Goal: Task Accomplishment & Management: Manage account settings

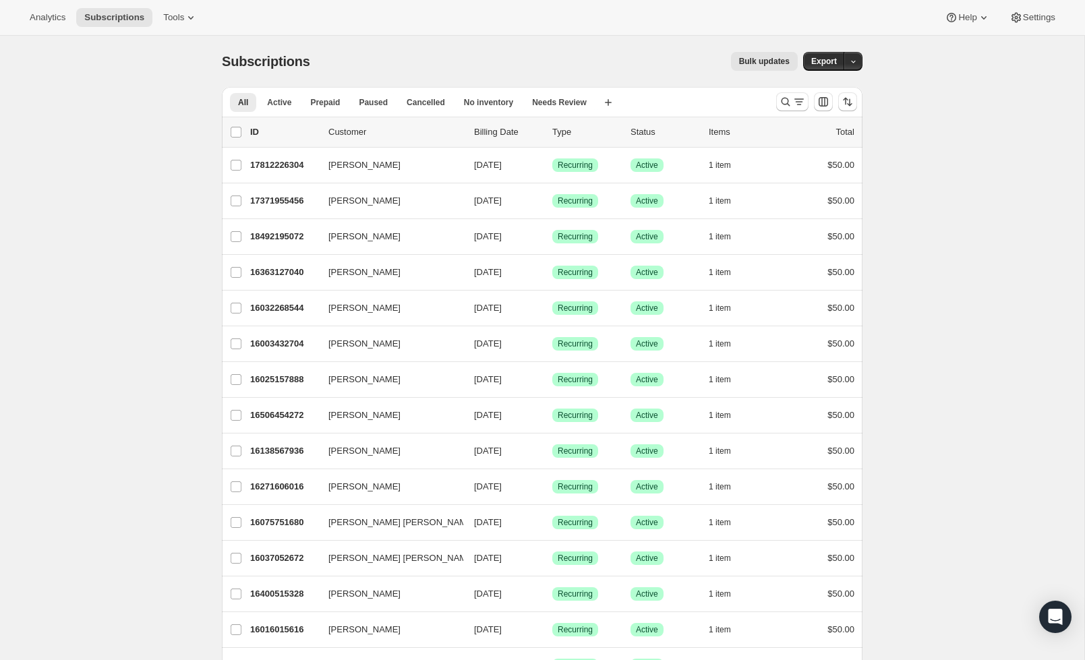
scroll to position [1, 0]
click at [780, 102] on icon "Search and filter results" at bounding box center [785, 100] width 13 height 13
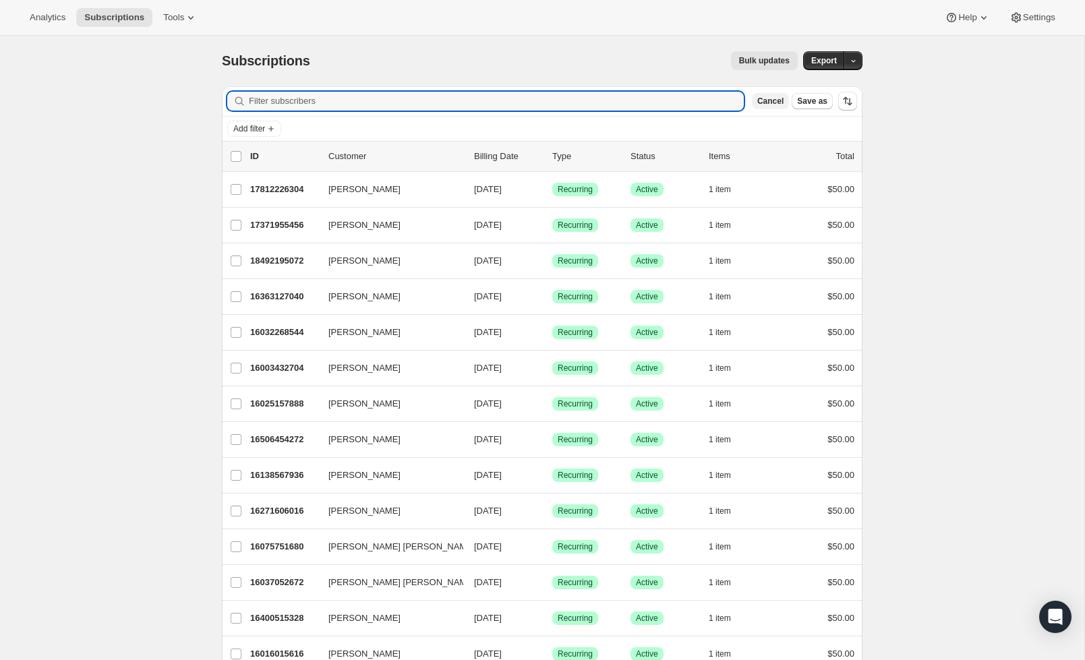
scroll to position [0, 0]
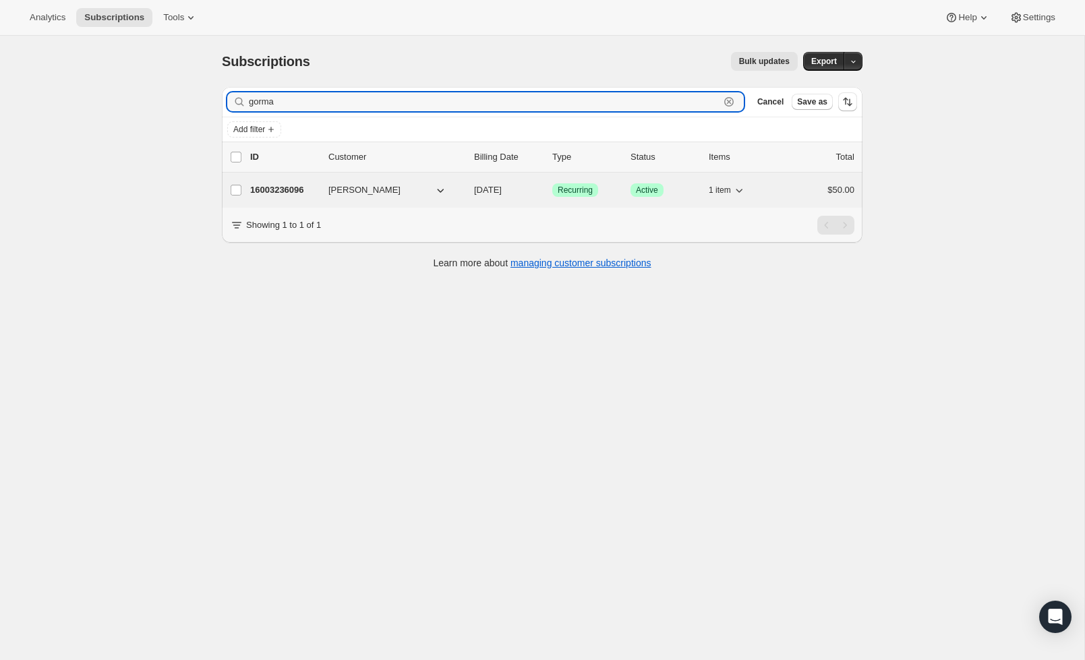
type input "gorma"
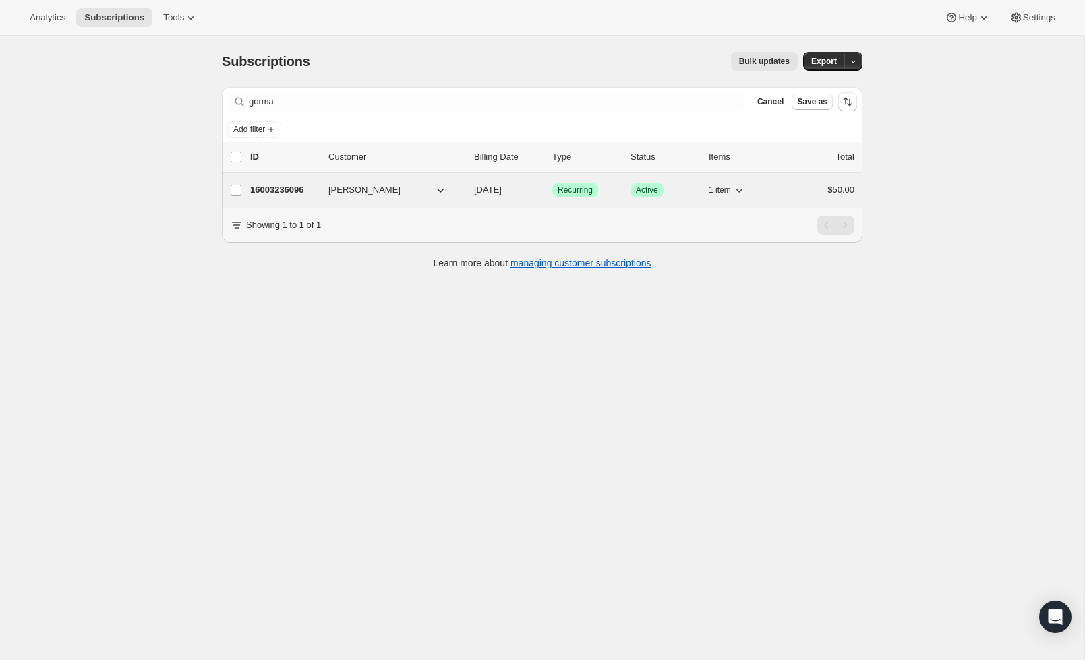
click at [792, 190] on div "$50.00" at bounding box center [820, 189] width 67 height 13
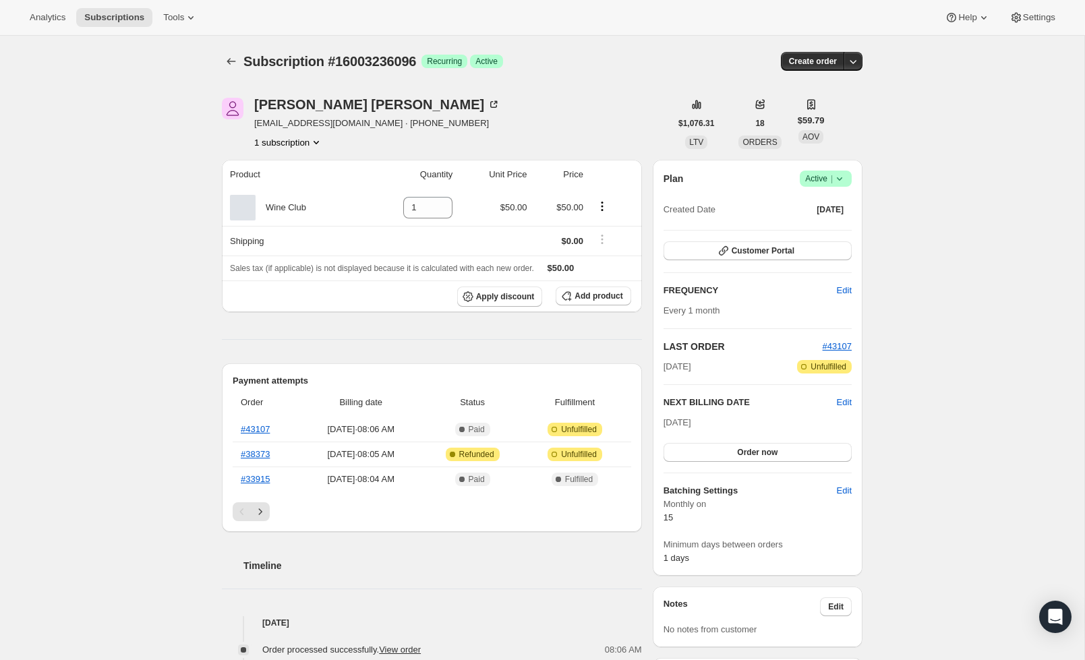
click at [833, 181] on icon at bounding box center [839, 178] width 13 height 13
click at [828, 233] on span "Cancel subscription" at bounding box center [822, 228] width 76 height 10
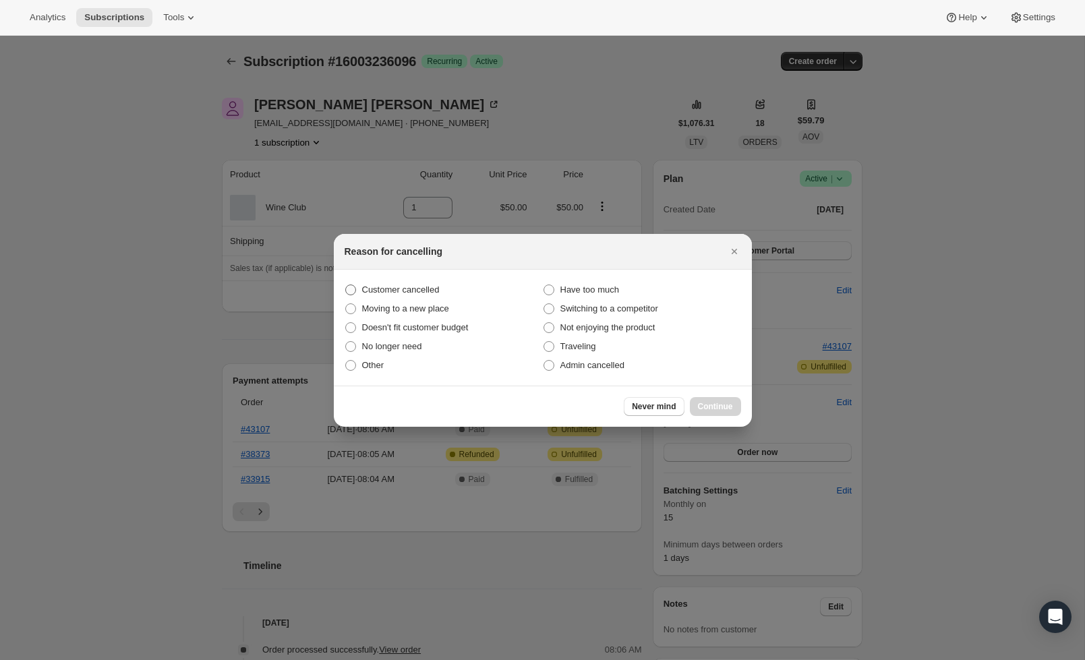
click at [347, 287] on span ":rcb:" at bounding box center [350, 290] width 11 height 11
click at [346, 285] on input "Customer cancelled" at bounding box center [345, 285] width 1 height 1
radio input "true"
click at [716, 401] on button "Continue" at bounding box center [715, 406] width 51 height 19
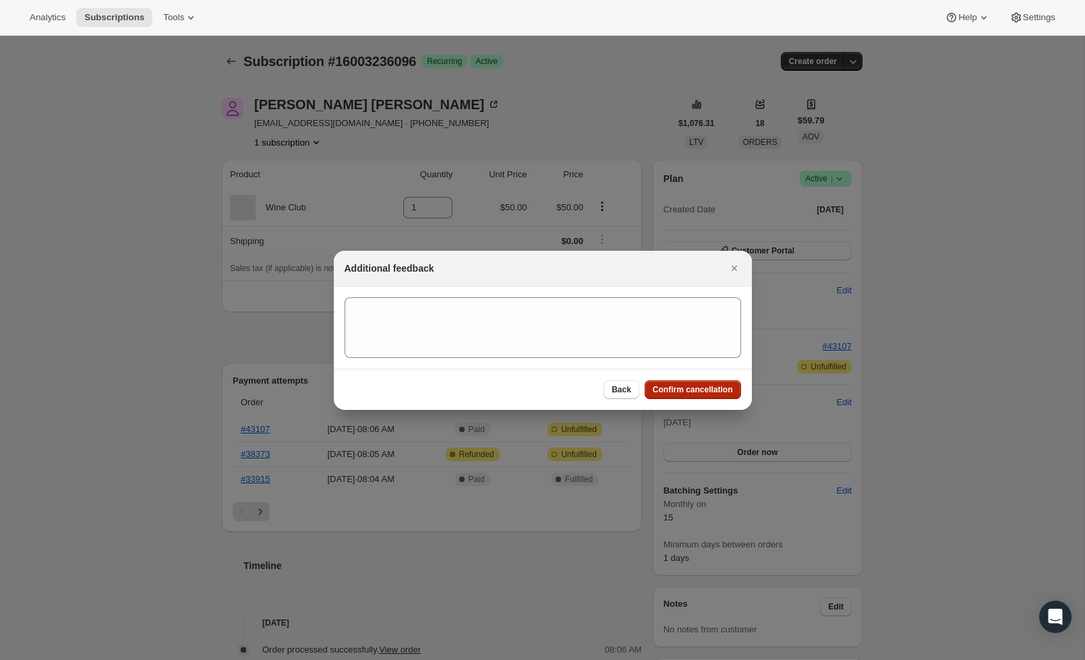
click at [691, 388] on span "Confirm cancellation" at bounding box center [693, 389] width 80 height 11
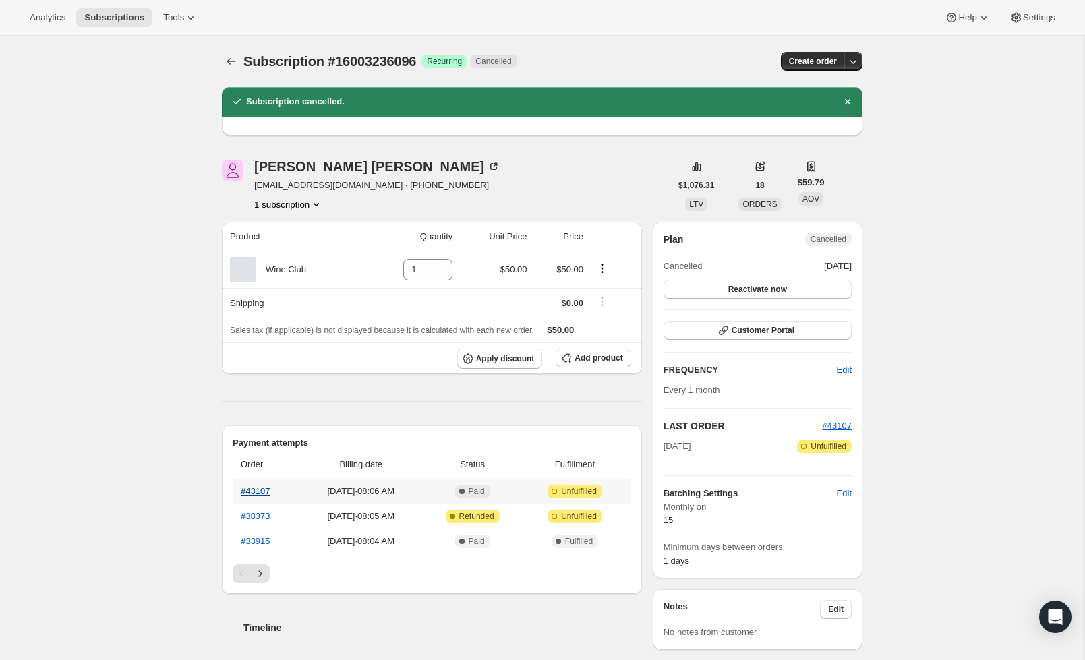
click at [258, 493] on link "#43107" at bounding box center [255, 491] width 29 height 10
